Goal: Transaction & Acquisition: Purchase product/service

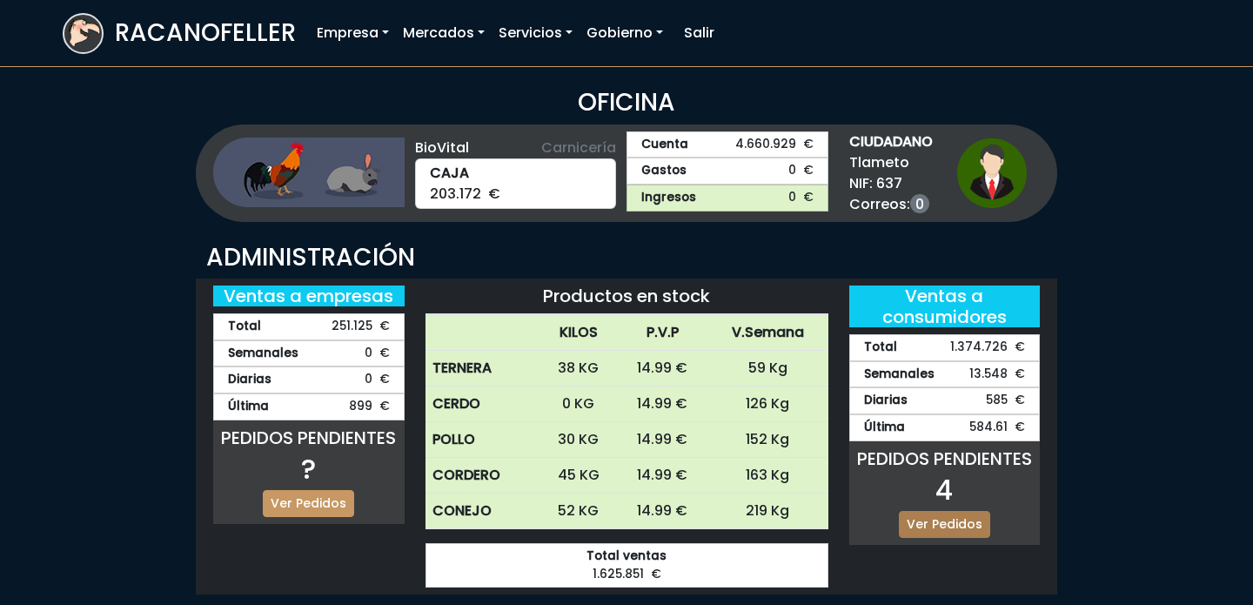
click at [956, 519] on link "Ver Pedidos" at bounding box center [944, 524] width 91 height 27
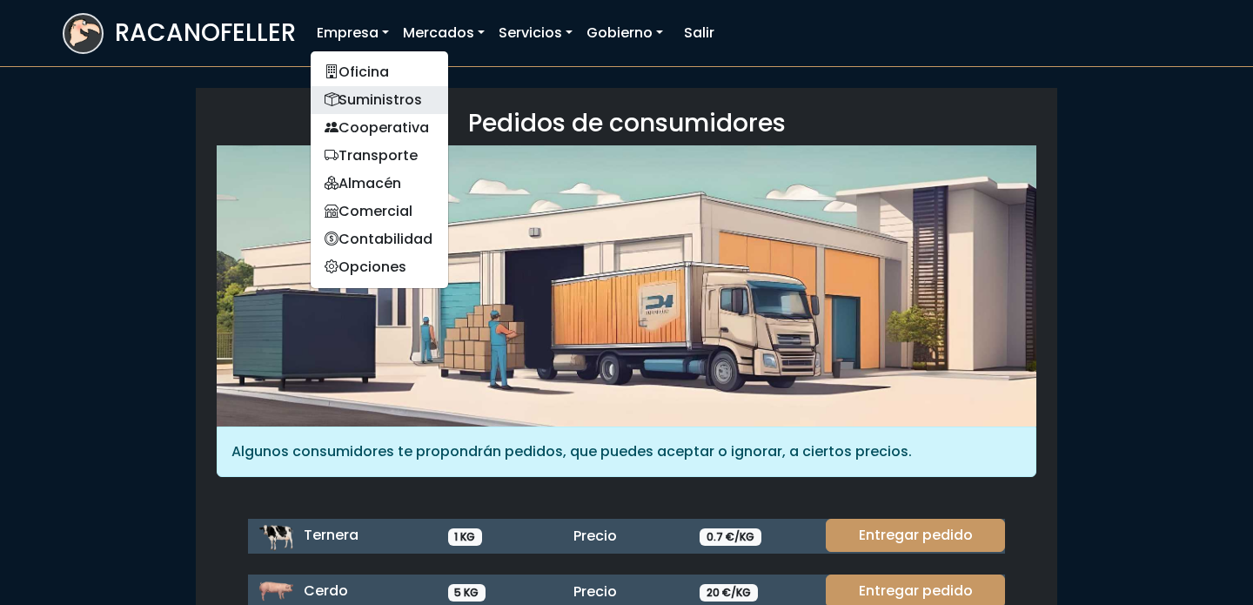
click at [369, 100] on link "Suministros" at bounding box center [380, 100] width 138 height 28
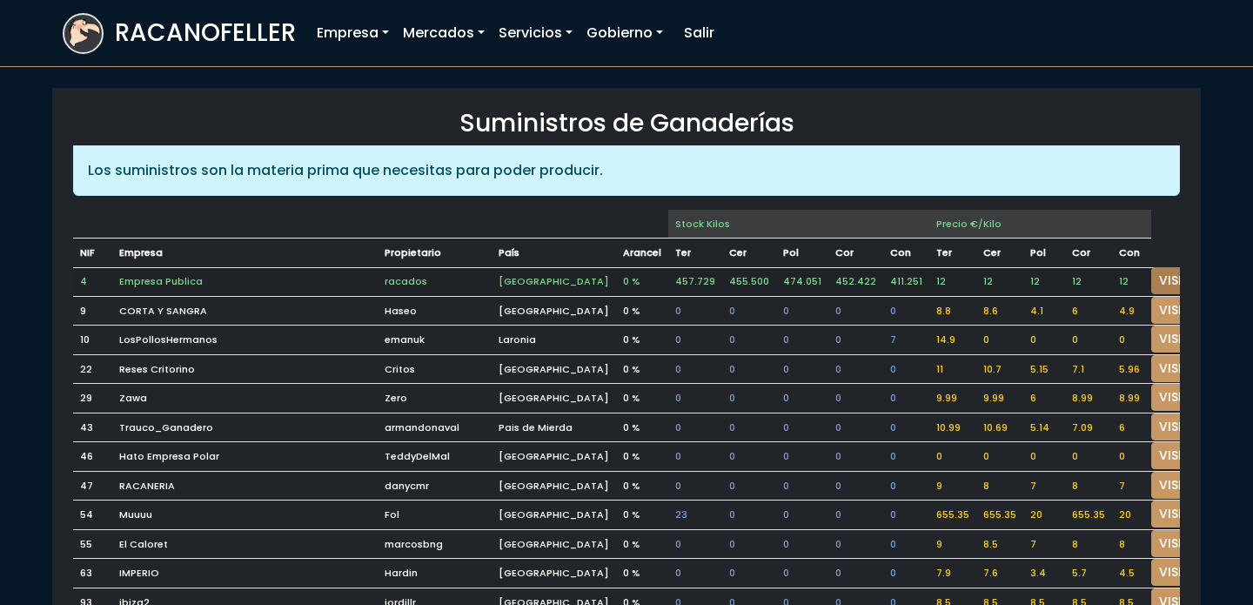
click at [1152, 278] on link "VISITAR" at bounding box center [1182, 280] width 63 height 27
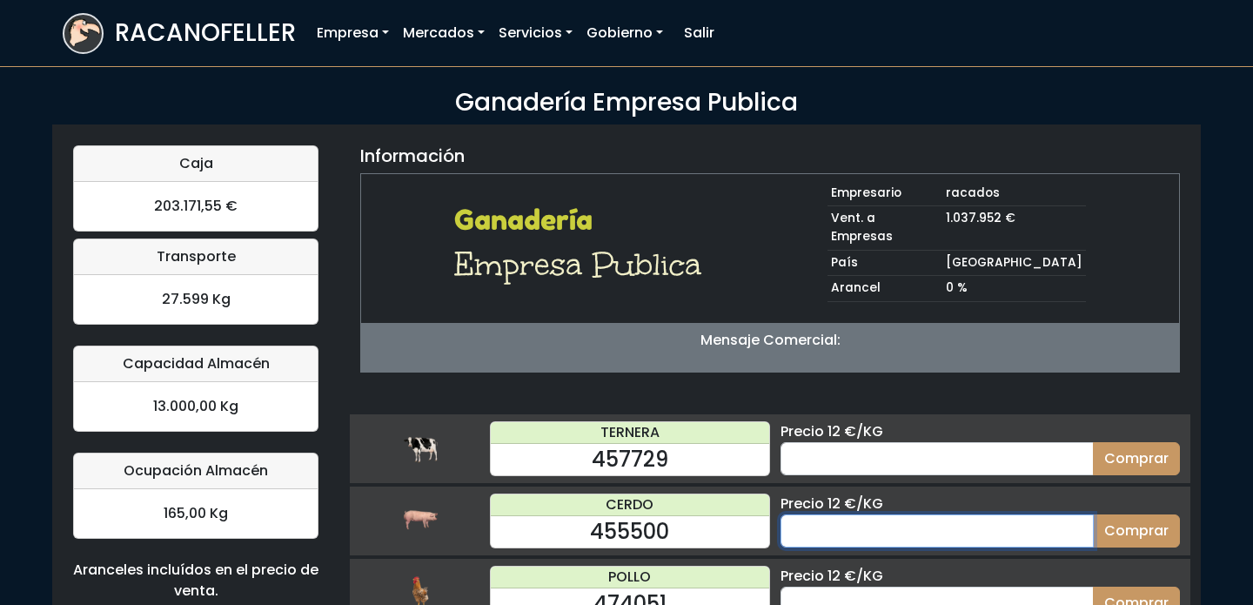
click at [906, 514] on input "number" at bounding box center [937, 530] width 313 height 33
type input "60"
click at [1093, 514] on button "Comprar" at bounding box center [1136, 530] width 87 height 33
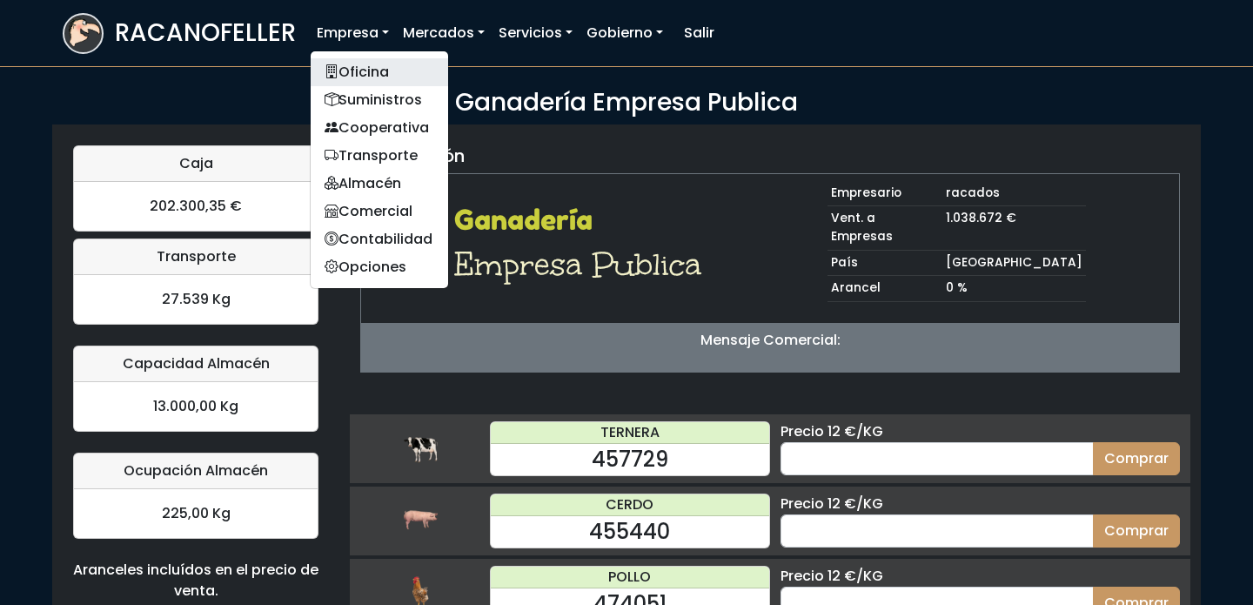
click at [371, 72] on link "Oficina" at bounding box center [380, 72] width 138 height 28
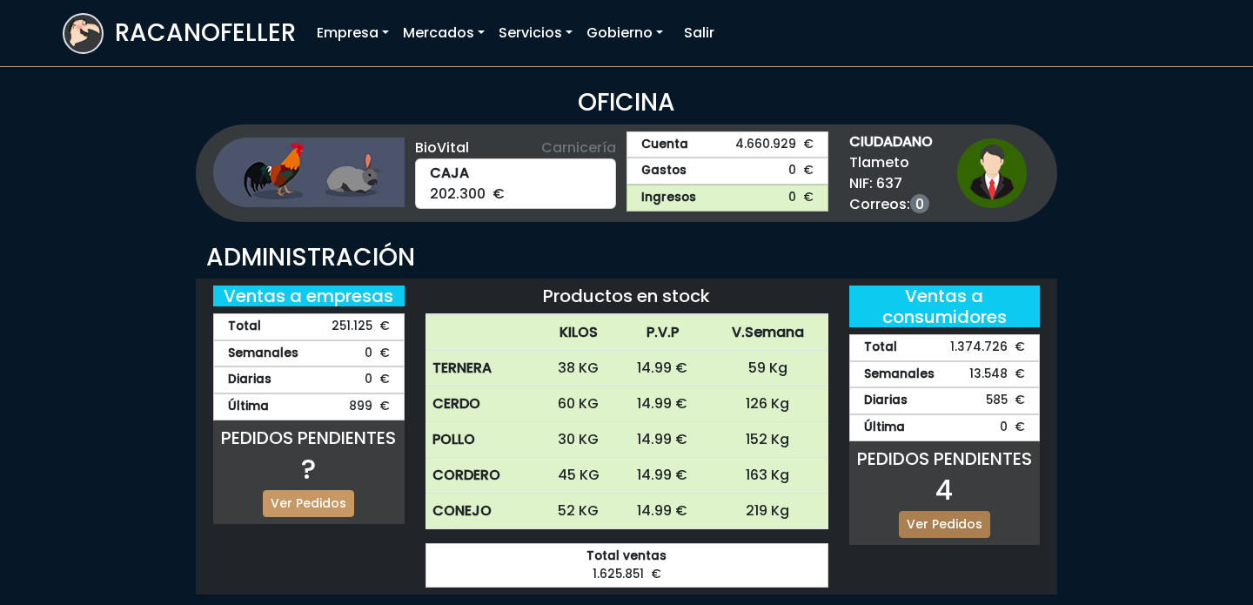
click at [950, 527] on link "Ver Pedidos" at bounding box center [944, 524] width 91 height 27
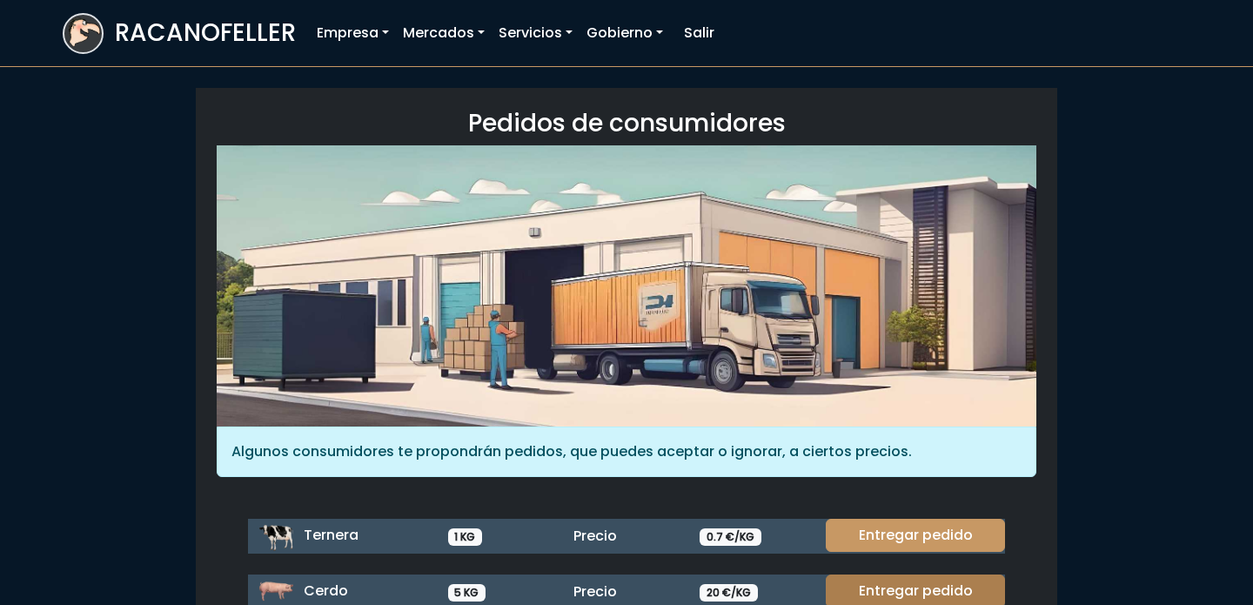
click at [908, 586] on link "Entregar pedido" at bounding box center [915, 590] width 179 height 33
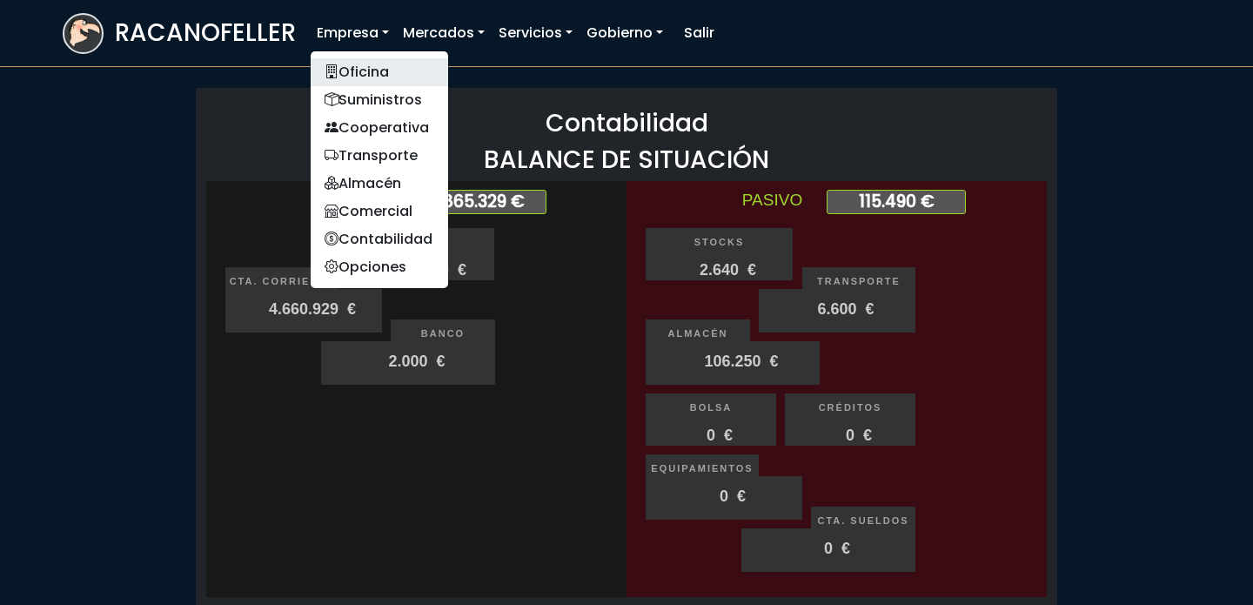
click at [368, 75] on link "Oficina" at bounding box center [380, 72] width 138 height 28
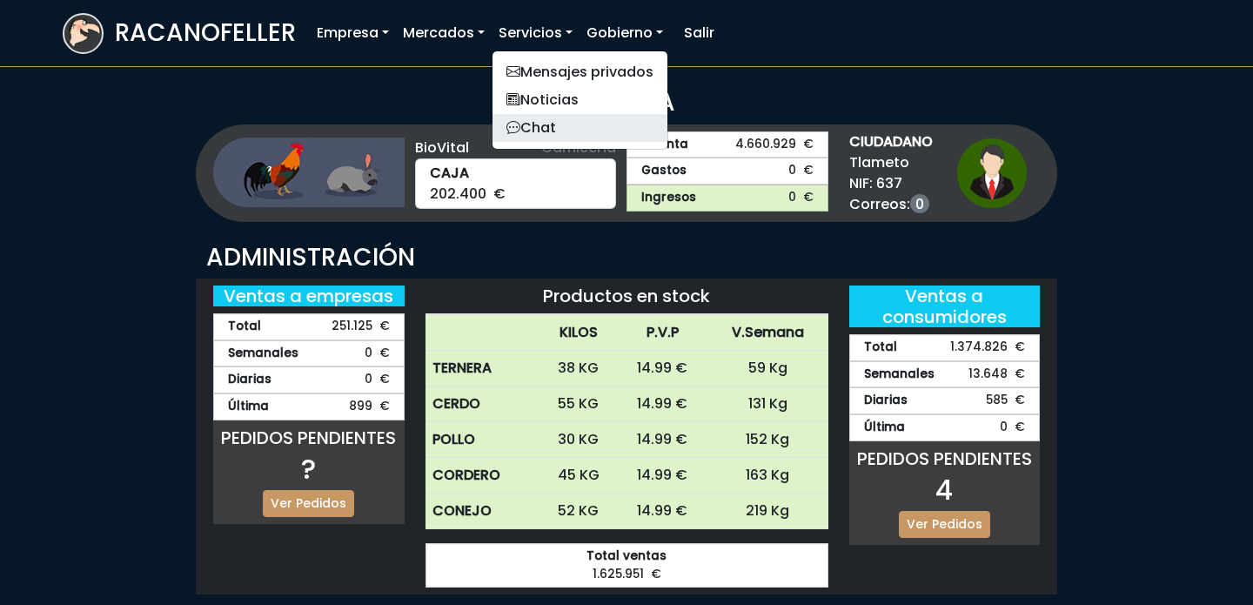
click at [556, 129] on link "Chat" at bounding box center [580, 128] width 175 height 28
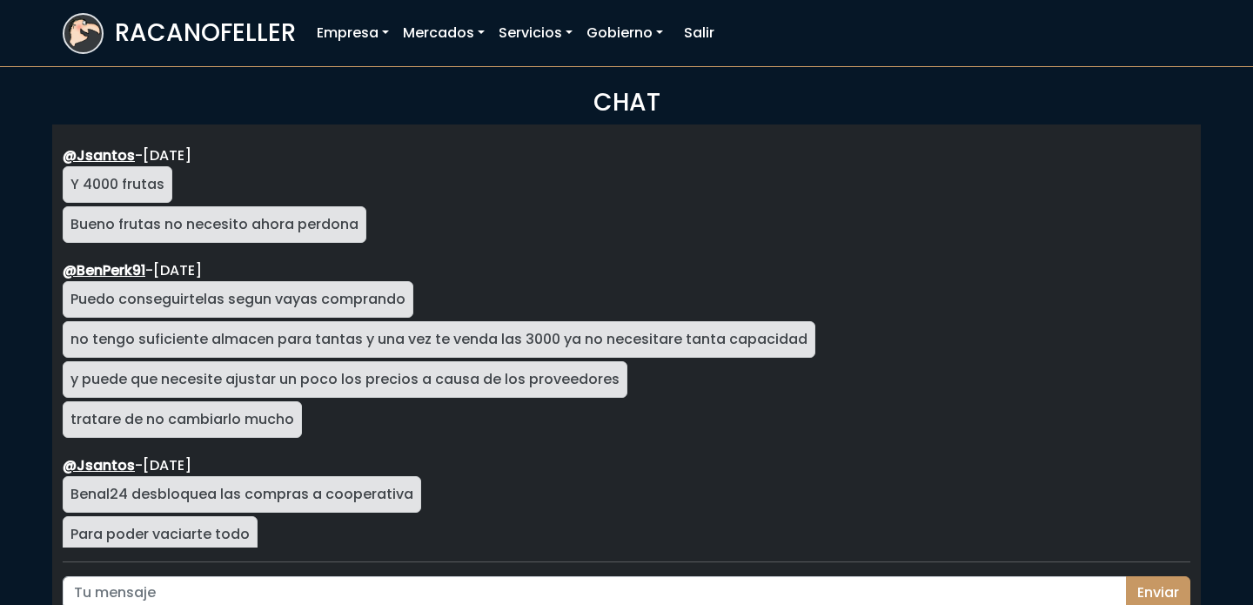
scroll to position [2998, 0]
